Goal: Check status: Check status

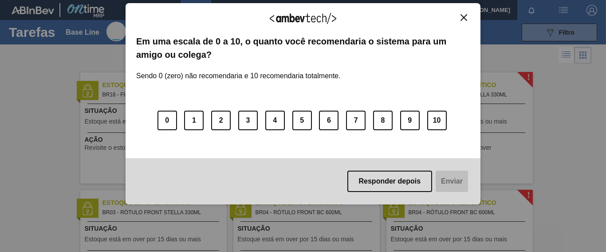
click at [466, 16] on img "Close" at bounding box center [464, 17] width 7 height 7
click at [463, 17] on img "Close" at bounding box center [464, 17] width 7 height 7
drag, startPoint x: 464, startPoint y: 17, endPoint x: 466, endPoint y: 26, distance: 9.1
click at [464, 18] on img "Close" at bounding box center [464, 17] width 7 height 7
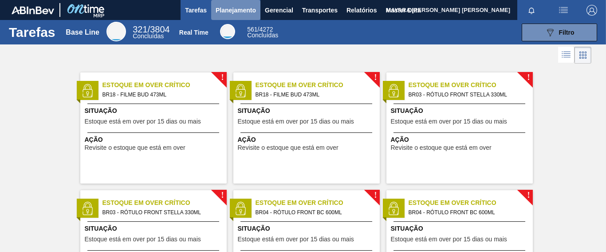
click at [247, 12] on span "Planejamento" at bounding box center [236, 10] width 40 height 11
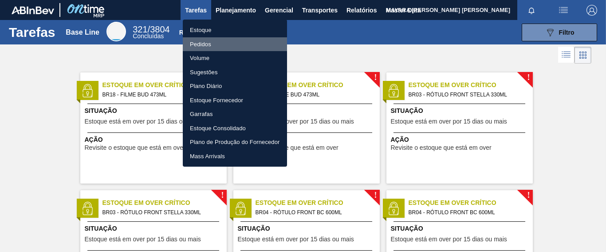
click at [205, 45] on li "Pedidos" at bounding box center [235, 44] width 104 height 14
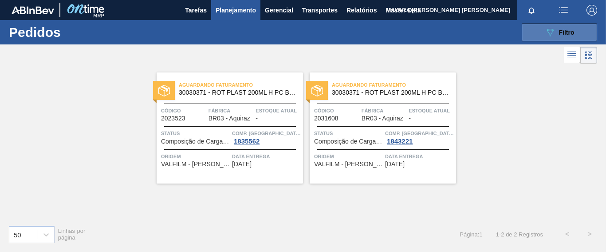
click at [562, 34] on span "Filtro" at bounding box center [567, 32] width 16 height 7
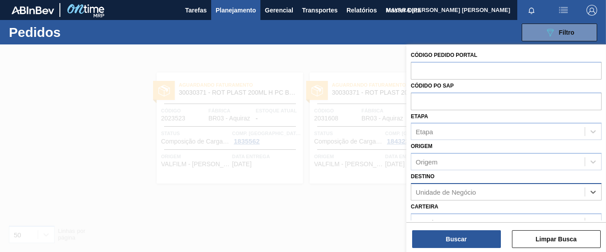
paste input "30003518"
type input "30003518"
paste input "30003518"
click at [425, 190] on input "30003518" at bounding box center [431, 192] width 31 height 8
type input "30003518"
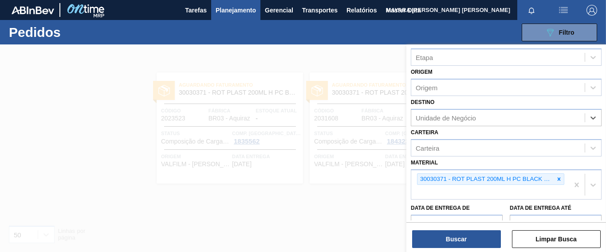
scroll to position [111, 0]
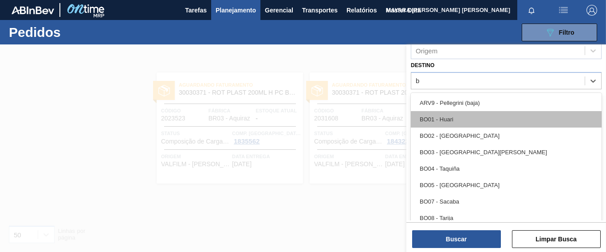
type input "br"
click at [441, 115] on div "BR03 - Aquiraz" at bounding box center [506, 119] width 191 height 16
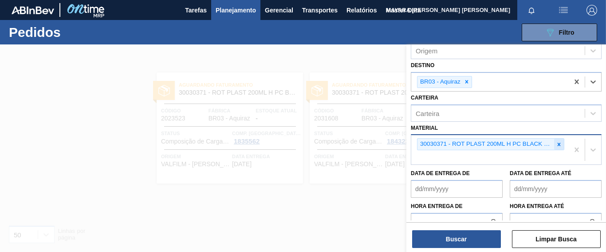
click at [558, 144] on icon at bounding box center [559, 143] width 3 height 3
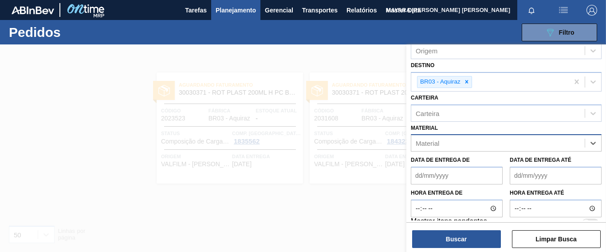
paste input "30003518"
type input "30003518"
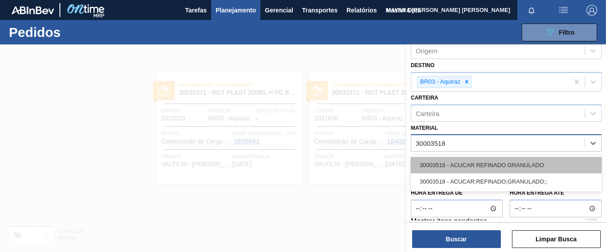
click at [519, 160] on div "30003518 - ACUCAR REFINADO GRANULADO" at bounding box center [506, 165] width 191 height 16
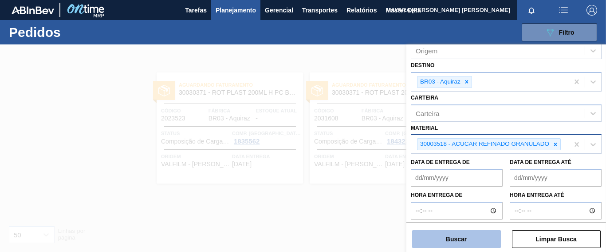
click at [449, 237] on button "Buscar" at bounding box center [456, 239] width 89 height 18
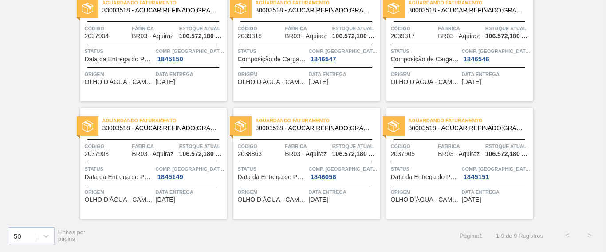
scroll to position [2, 0]
